Goal: Task Accomplishment & Management: Use online tool/utility

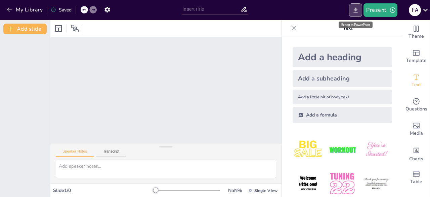
click at [359, 8] on icon "Export to PowerPoint" at bounding box center [355, 10] width 7 height 7
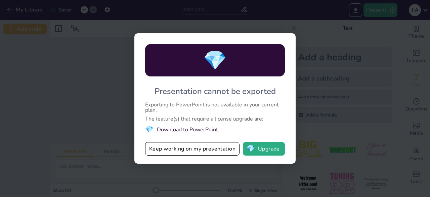
click at [315, 67] on div "💎 Presentation cannot be exported Exporting to PowerPoint is not available in y…" at bounding box center [215, 98] width 430 height 197
click at [186, 130] on li "💎 Download to PowerPoint" at bounding box center [215, 129] width 140 height 9
click at [186, 126] on li "💎 Download to PowerPoint" at bounding box center [215, 129] width 140 height 9
click at [88, 106] on div "💎 Presentation cannot be exported Exporting to PowerPoint is not available in y…" at bounding box center [215, 98] width 430 height 197
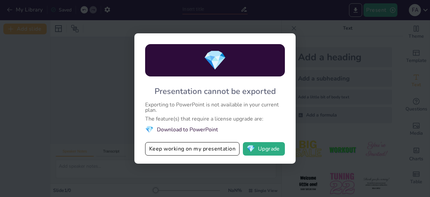
click at [241, 16] on div "💎 Presentation cannot be exported Exporting to PowerPoint is not available in y…" at bounding box center [215, 98] width 430 height 197
click at [24, 2] on div "💎 Presentation cannot be exported Exporting to PowerPoint is not available in y…" at bounding box center [215, 98] width 430 height 197
click at [340, 112] on div "💎 Presentation cannot be exported Exporting to PowerPoint is not available in y…" at bounding box center [215, 98] width 430 height 197
click at [341, 109] on div "💎 Presentation cannot be exported Exporting to PowerPoint is not available in y…" at bounding box center [215, 98] width 430 height 197
